Goal: Find specific fact: Find specific fact

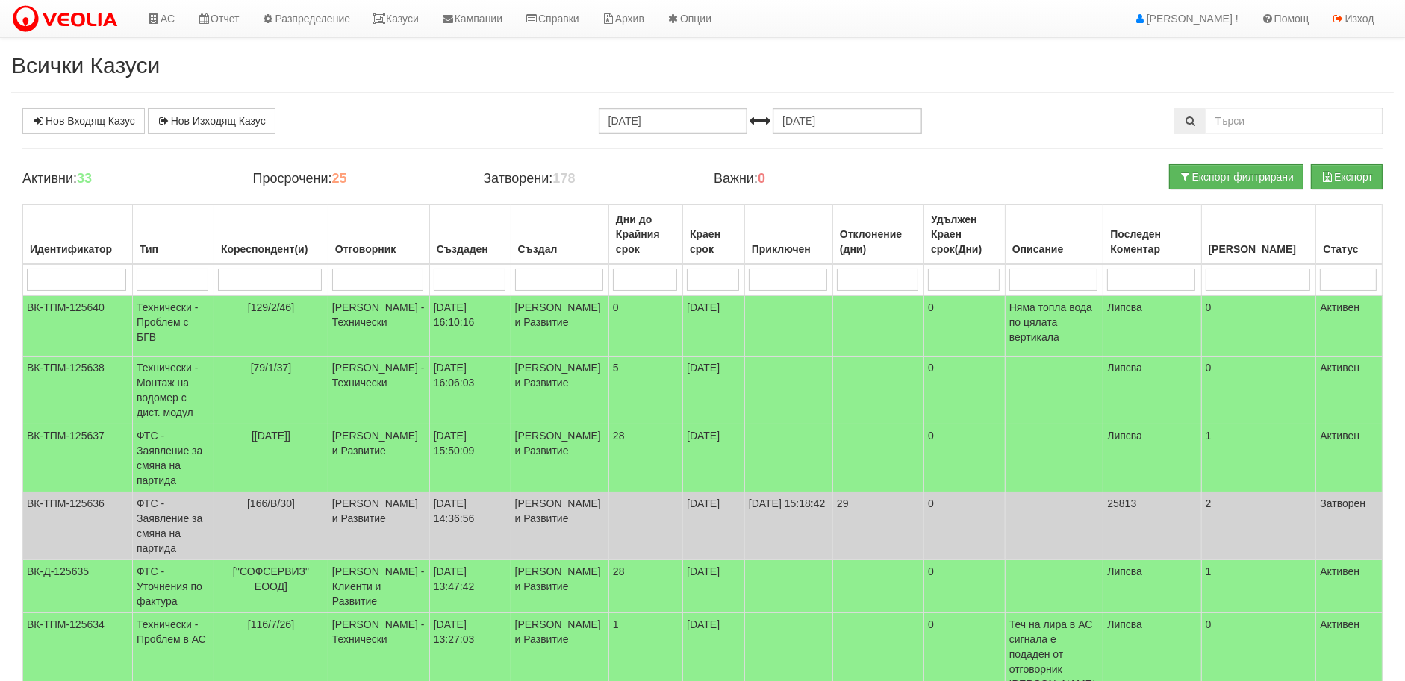
click at [267, 281] on input "search" at bounding box center [270, 280] width 104 height 22
type input "216/"
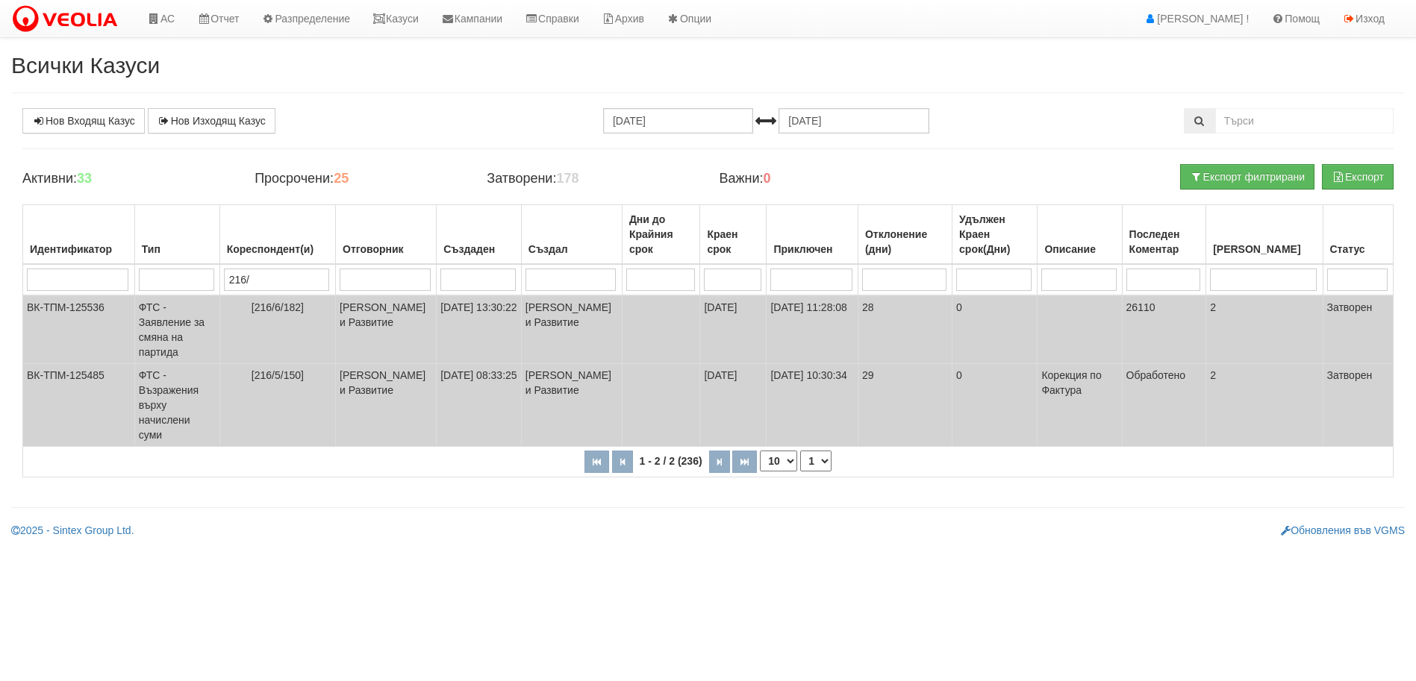
type input "216/5"
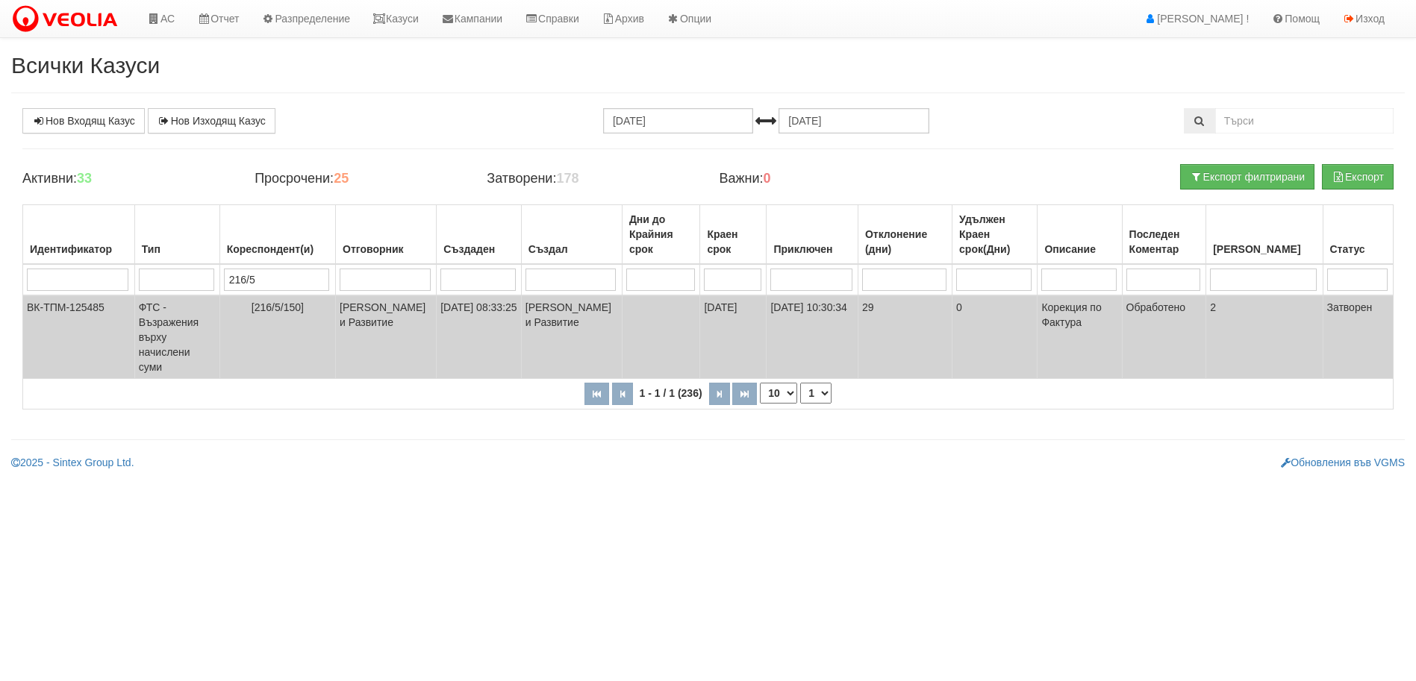
type input "216/5"
